Goal: Task Accomplishment & Management: Use online tool/utility

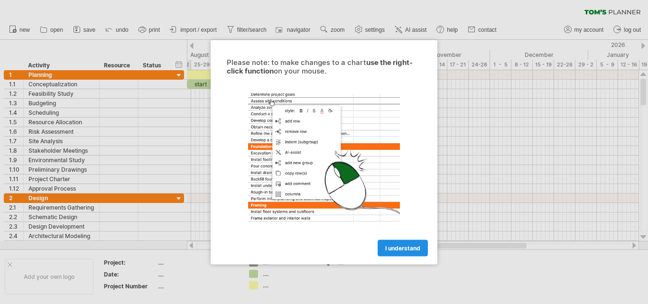
click at [407, 251] on span "I understand" at bounding box center [402, 247] width 35 height 7
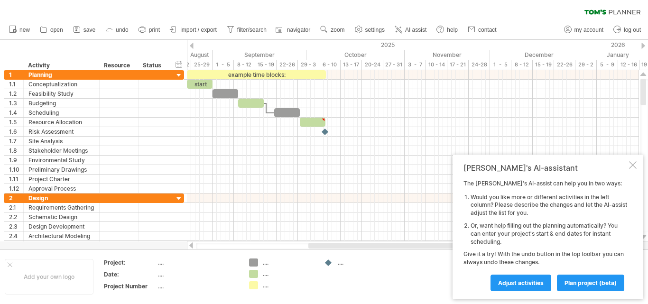
click at [192, 47] on div at bounding box center [192, 46] width 4 height 6
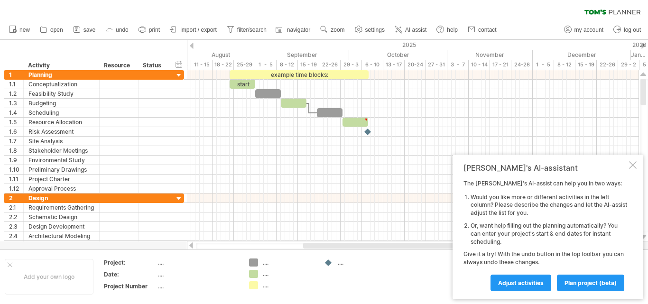
click at [192, 47] on div at bounding box center [192, 46] width 4 height 6
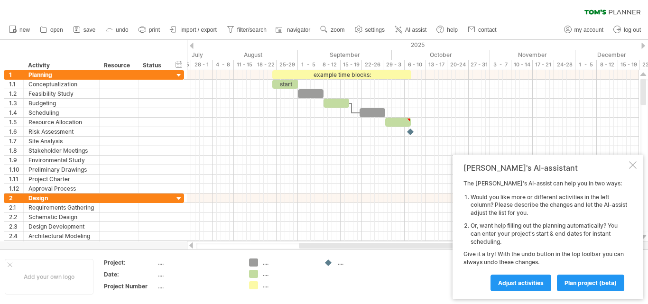
click at [192, 47] on div at bounding box center [192, 46] width 4 height 6
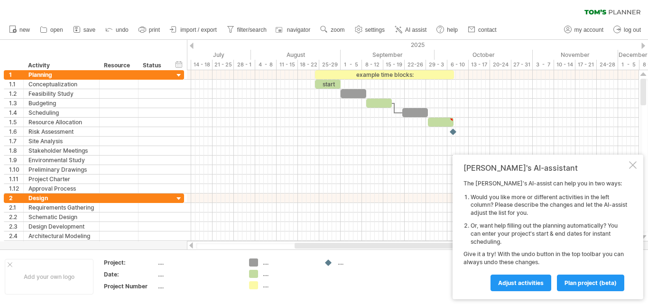
click at [192, 47] on div at bounding box center [192, 46] width 4 height 6
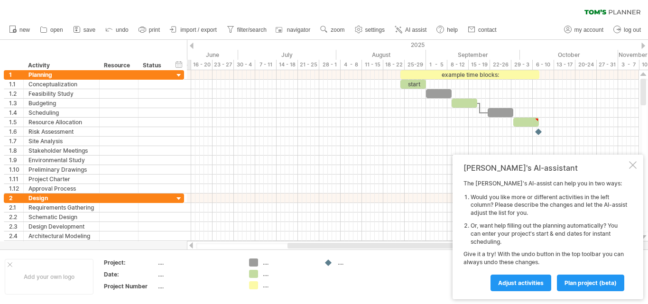
click at [192, 47] on div at bounding box center [192, 46] width 4 height 6
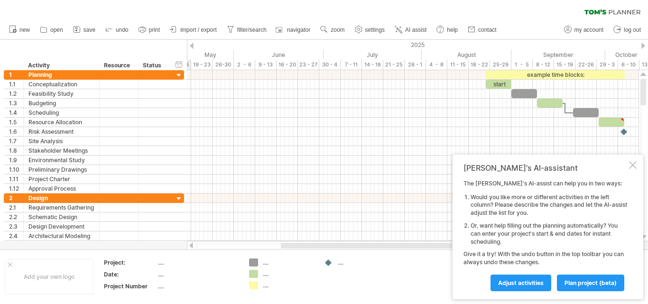
click at [192, 47] on div at bounding box center [192, 46] width 4 height 6
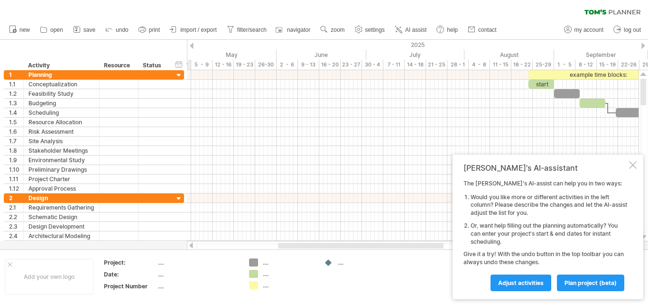
click at [192, 47] on div at bounding box center [192, 46] width 4 height 6
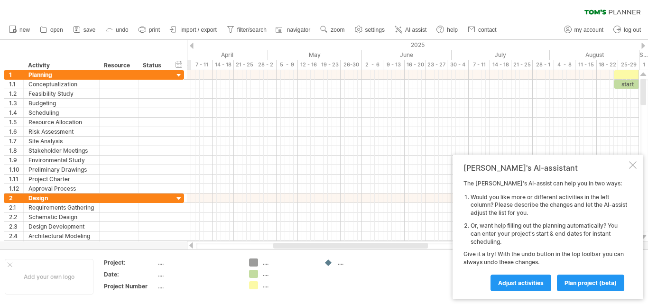
click at [192, 47] on div at bounding box center [192, 46] width 4 height 6
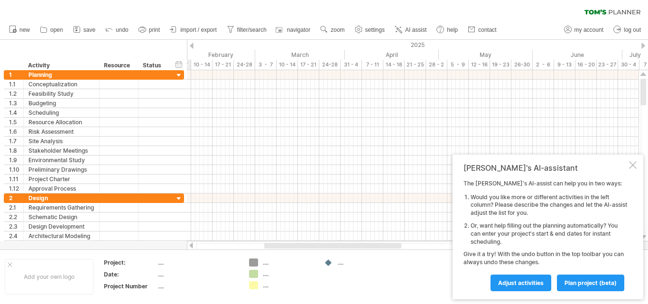
click at [192, 47] on div at bounding box center [192, 46] width 4 height 6
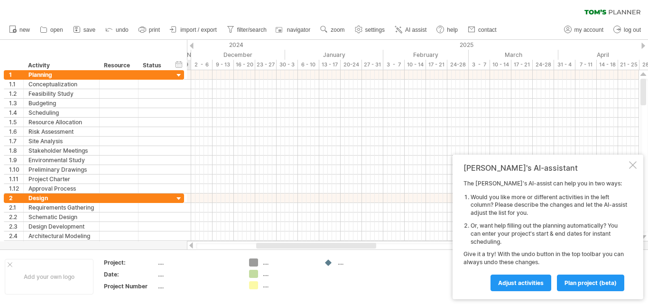
click at [192, 47] on div at bounding box center [192, 46] width 4 height 6
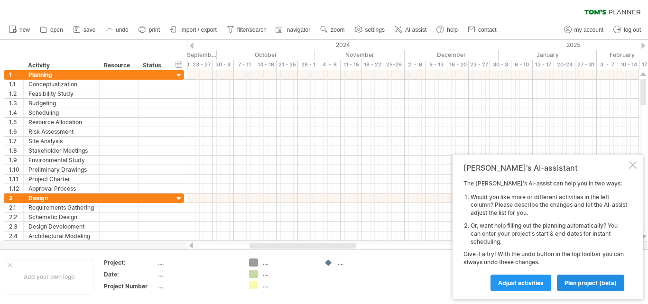
click at [593, 284] on span "plan project (beta)" at bounding box center [591, 283] width 52 height 7
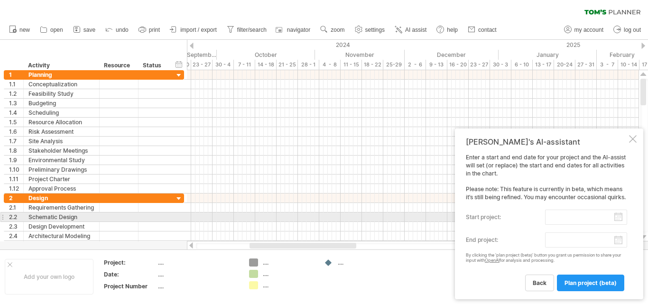
click at [584, 220] on input "start project:" at bounding box center [586, 217] width 82 height 15
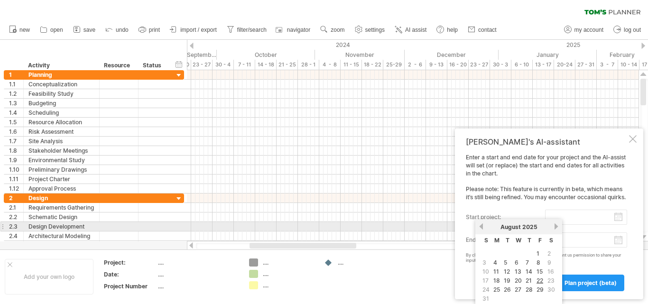
click at [554, 224] on link "next" at bounding box center [556, 226] width 7 height 7
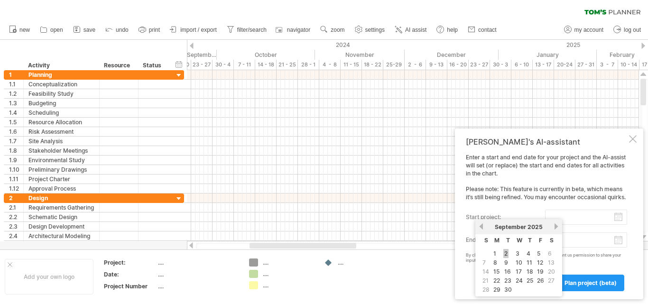
click at [505, 256] on link "2" at bounding box center [506, 253] width 5 height 9
type input "********"
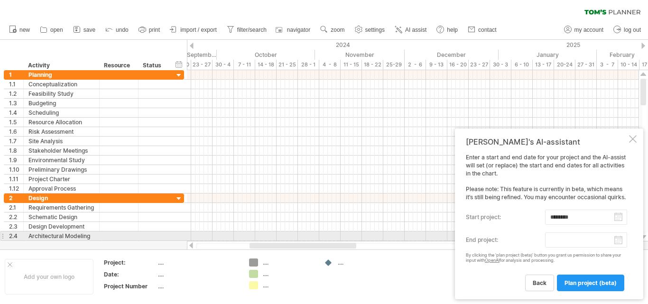
click at [620, 239] on body "progress(100%) Trying to reach [DOMAIN_NAME] Connected again... 0% clear filter…" at bounding box center [324, 153] width 648 height 306
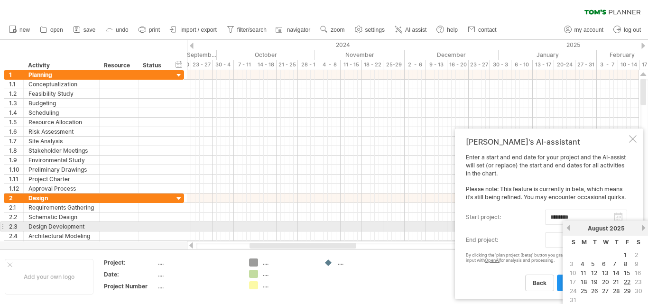
click at [646, 227] on link "next" at bounding box center [643, 227] width 7 height 7
click at [643, 228] on link "next" at bounding box center [643, 227] width 7 height 7
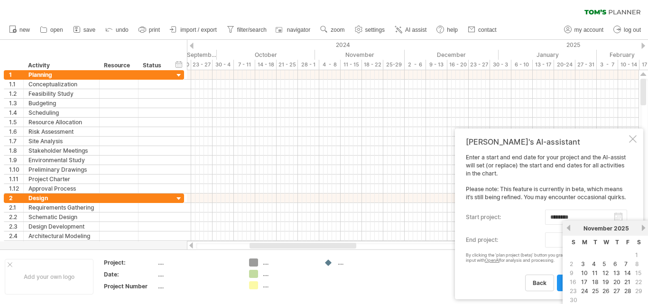
click at [574, 300] on span "30" at bounding box center [573, 300] width 9 height 9
click at [630, 291] on link "28" at bounding box center [628, 291] width 9 height 9
type input "********"
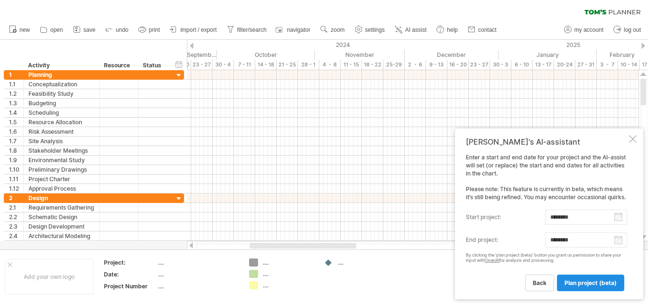
click at [583, 279] on link "plan project (beta)" at bounding box center [590, 283] width 67 height 17
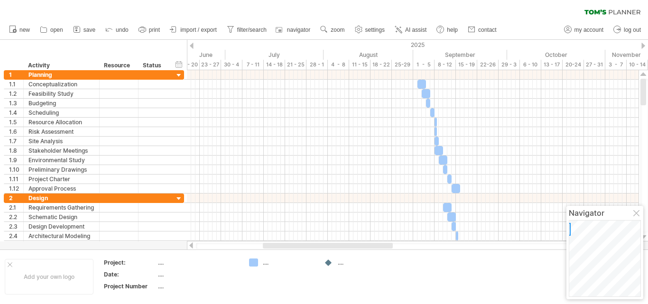
click at [645, 46] on div "2025" at bounding box center [231, 45] width 1115 height 10
click at [644, 44] on div at bounding box center [644, 46] width 4 height 6
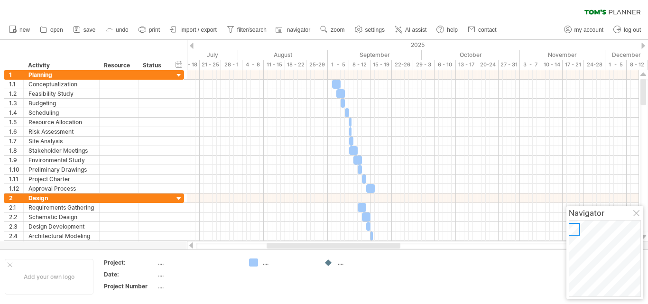
click at [641, 44] on div "2025" at bounding box center [146, 45] width 1115 height 10
click at [642, 45] on div at bounding box center [644, 46] width 4 height 6
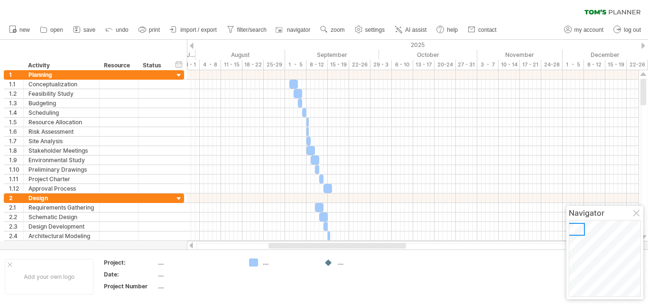
click at [642, 45] on div at bounding box center [644, 46] width 4 height 6
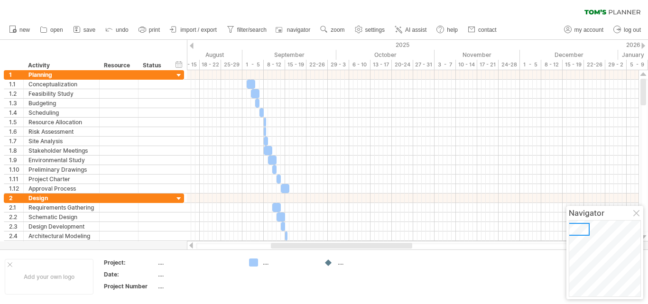
click at [642, 45] on div at bounding box center [644, 46] width 4 height 6
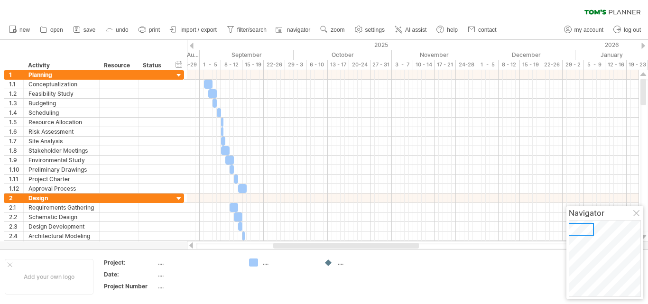
click at [642, 45] on div at bounding box center [644, 46] width 4 height 6
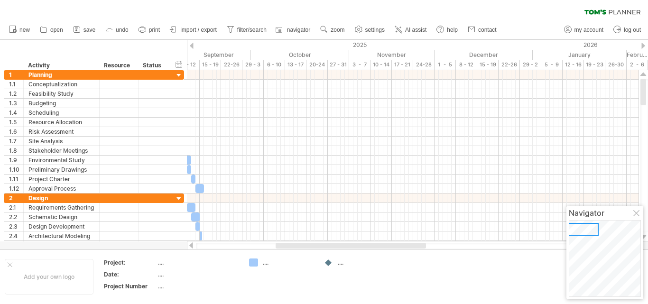
click at [191, 45] on div at bounding box center [192, 46] width 4 height 6
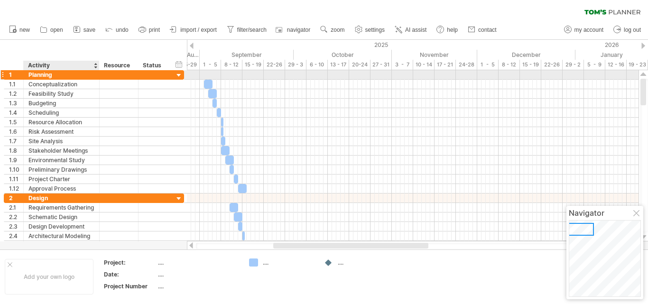
click at [56, 73] on div "Planning" at bounding box center [61, 74] width 66 height 9
type input "*"
type input "*******"
click at [120, 73] on div at bounding box center [118, 74] width 29 height 9
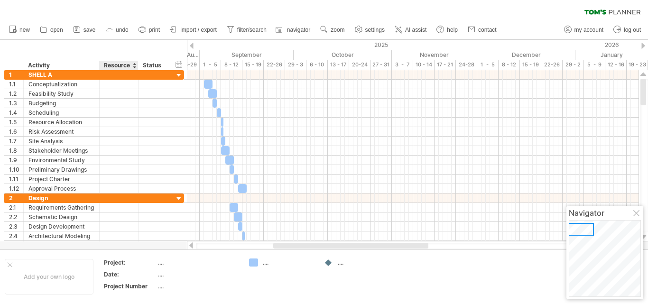
click at [131, 67] on div "Resource" at bounding box center [118, 65] width 29 height 9
click at [136, 65] on div at bounding box center [134, 65] width 4 height 9
click at [130, 66] on div "Resource" at bounding box center [118, 65] width 29 height 9
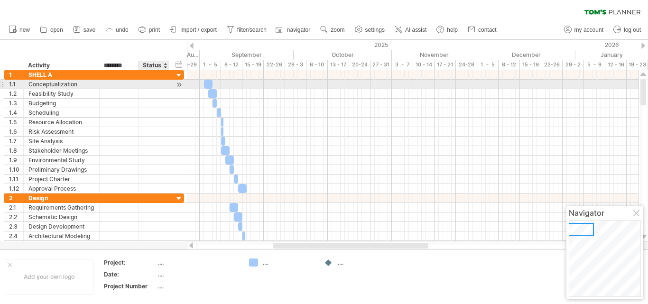
click at [181, 85] on div at bounding box center [179, 85] width 9 height 10
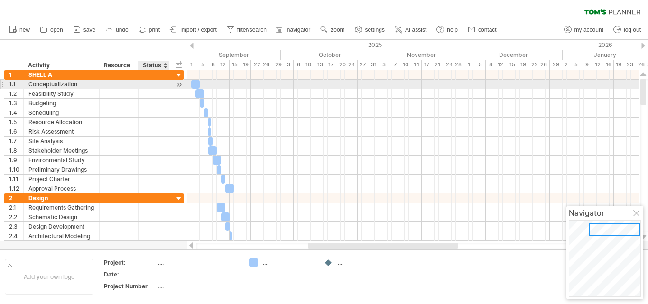
click at [181, 85] on div at bounding box center [179, 85] width 9 height 10
click at [76, 85] on div "Conceptualization" at bounding box center [61, 84] width 66 height 9
click at [78, 84] on input "**********" at bounding box center [61, 84] width 66 height 9
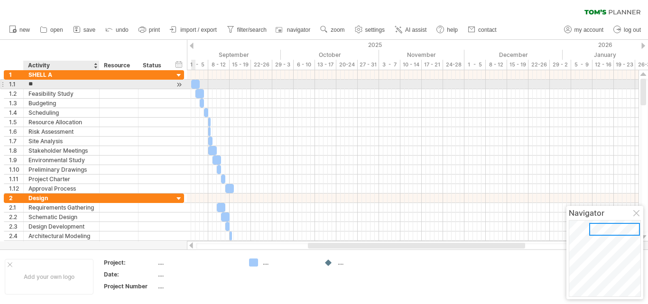
type input "*"
type input "**********"
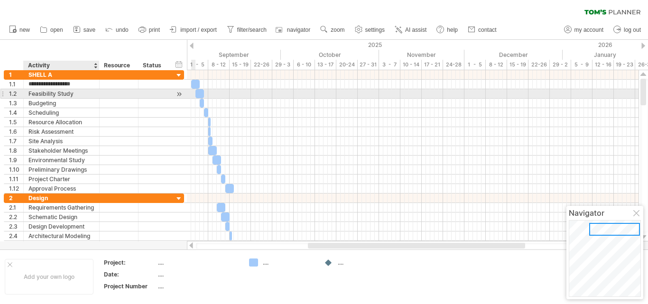
click at [82, 93] on div "Feasibility Study" at bounding box center [61, 93] width 66 height 9
type input "*"
type input "**********"
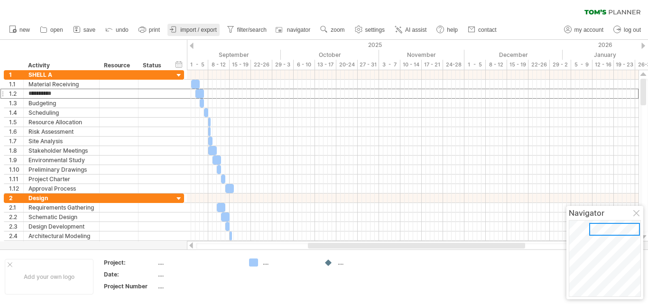
click at [181, 28] on span "import / export" at bounding box center [198, 30] width 37 height 7
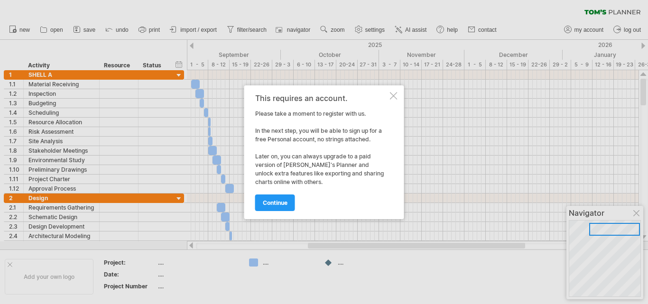
click at [390, 93] on div at bounding box center [394, 96] width 8 height 8
